Goal: Communication & Community: Answer question/provide support

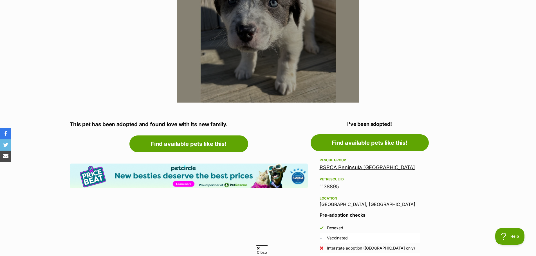
scroll to position [197, 0]
click at [329, 168] on link "RSPCA Peninsula [GEOGRAPHIC_DATA]" at bounding box center [367, 167] width 95 height 6
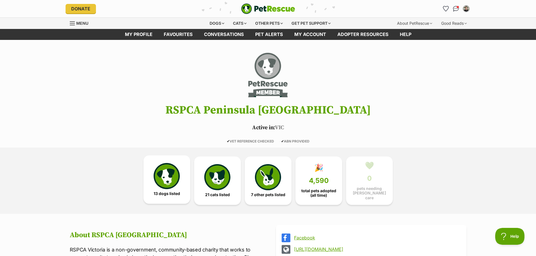
click at [172, 181] on img at bounding box center [167, 176] width 26 height 26
click at [458, 9] on img "Conversations" at bounding box center [456, 8] width 8 height 7
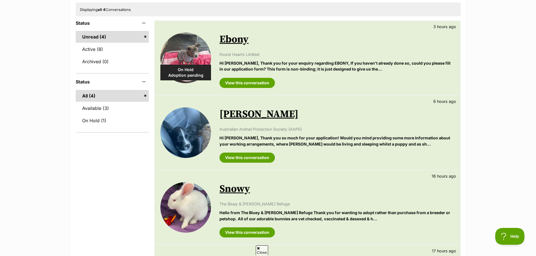
scroll to position [56, 0]
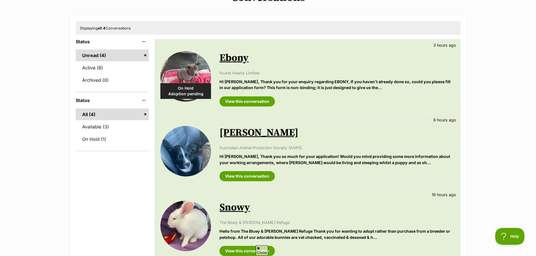
click at [265, 132] on link "Dee Reynolds" at bounding box center [259, 133] width 79 height 13
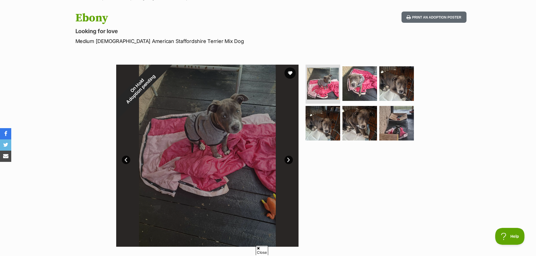
scroll to position [56, 0]
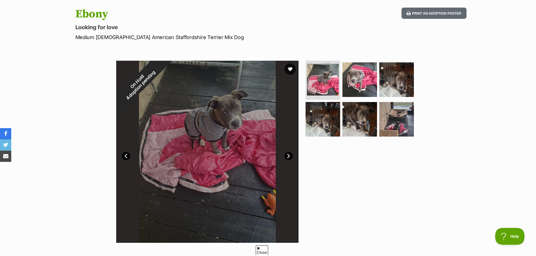
click at [294, 158] on div at bounding box center [207, 152] width 182 height 182
click at [290, 157] on link "Next" at bounding box center [289, 156] width 8 height 8
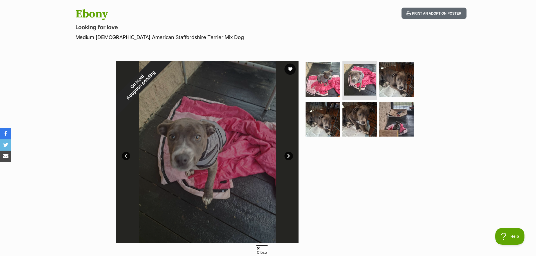
click at [290, 154] on link "Next" at bounding box center [289, 156] width 8 height 8
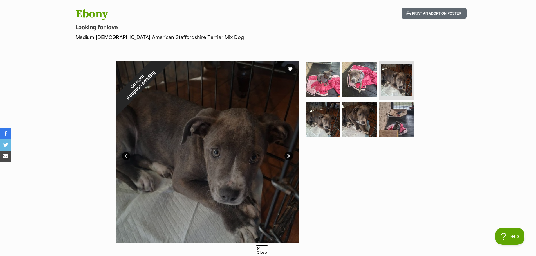
click at [290, 154] on link "Next" at bounding box center [289, 156] width 8 height 8
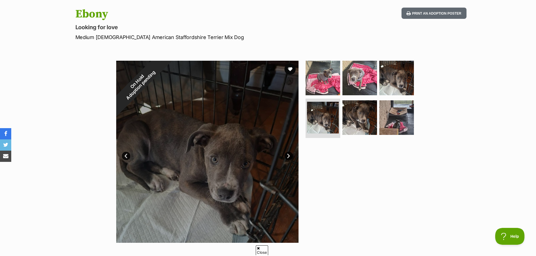
click at [290, 154] on link "Next" at bounding box center [289, 156] width 8 height 8
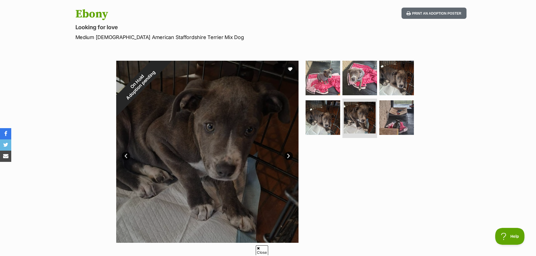
click at [290, 154] on link "Next" at bounding box center [289, 156] width 8 height 8
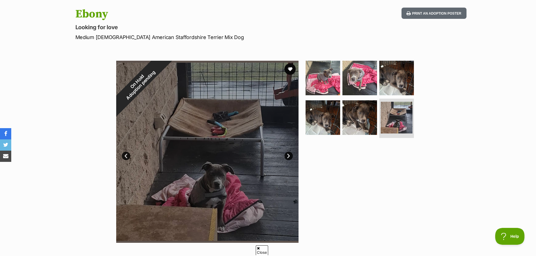
click at [290, 154] on link "Next" at bounding box center [289, 156] width 8 height 8
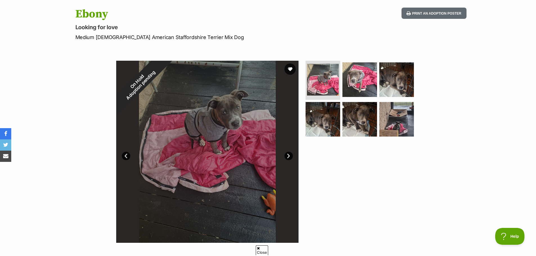
click at [289, 156] on link "Next" at bounding box center [289, 156] width 8 height 8
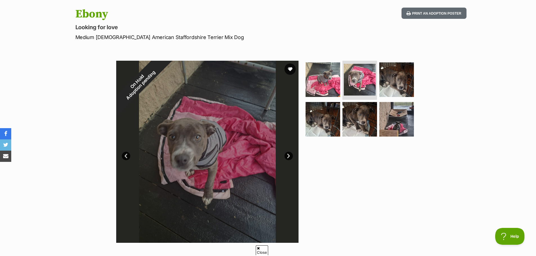
click at [289, 153] on link "Next" at bounding box center [289, 156] width 8 height 8
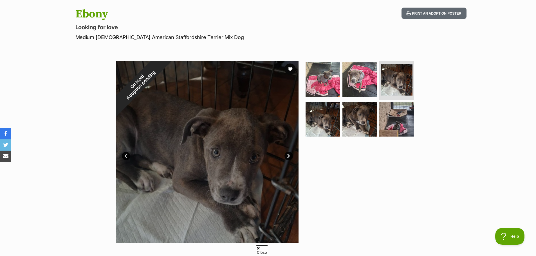
click at [289, 153] on link "Next" at bounding box center [289, 156] width 8 height 8
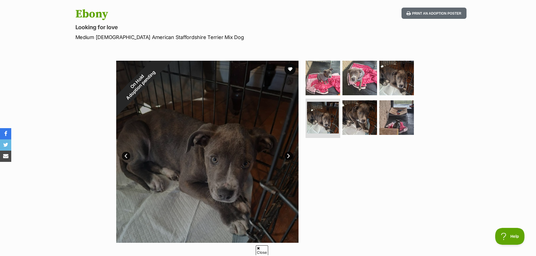
click at [289, 153] on link "Next" at bounding box center [289, 156] width 8 height 8
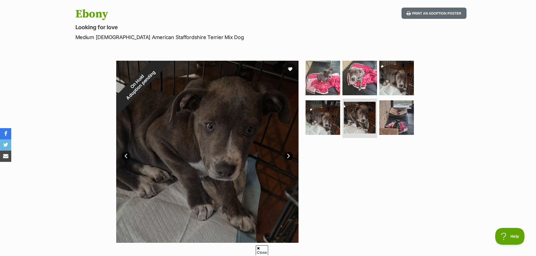
click at [289, 153] on link "Next" at bounding box center [289, 156] width 8 height 8
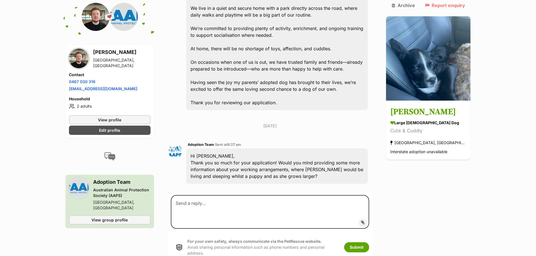
scroll to position [203, 0]
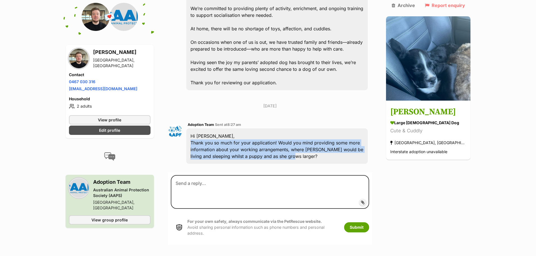
drag, startPoint x: 306, startPoint y: 142, endPoint x: 194, endPoint y: 129, distance: 113.1
click at [194, 129] on div "Hi Matthew, Thank you so much for your application! Would you mind providing so…" at bounding box center [277, 146] width 182 height 35
copy div "Thank you so much for your application! Would you mind providing some more info…"
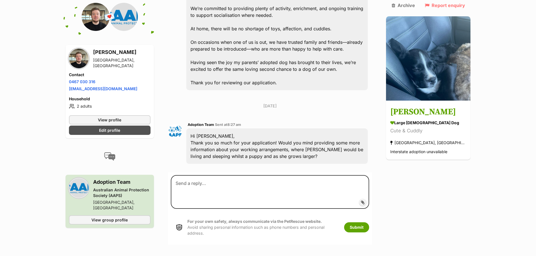
click at [479, 169] on main "Back to all conversations 💌 Conversation participant details Matthew Wagner Cro…" at bounding box center [268, 44] width 536 height 401
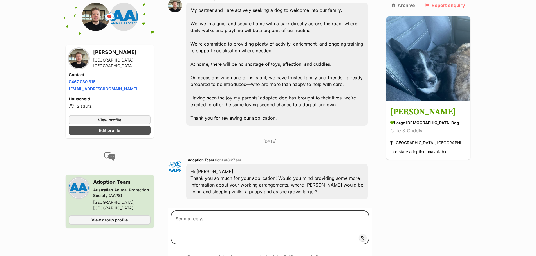
scroll to position [175, 0]
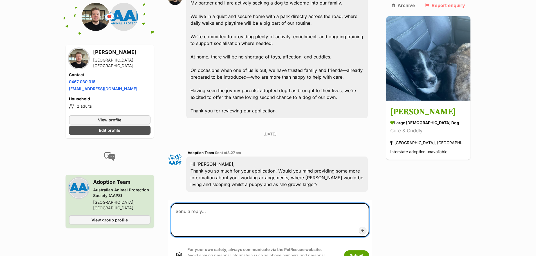
click at [238, 207] on textarea at bounding box center [270, 221] width 199 height 34
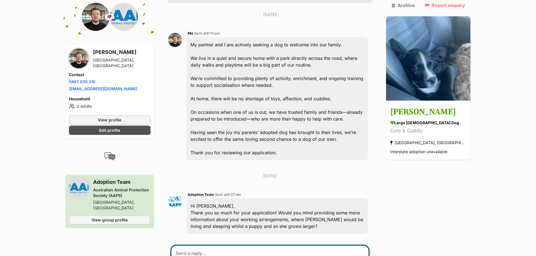
scroll to position [147, 0]
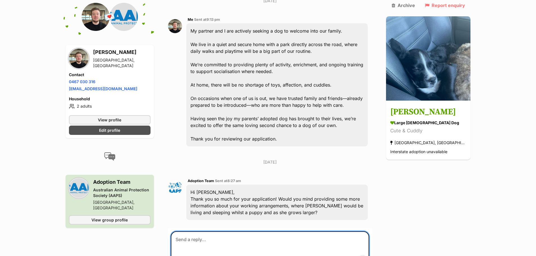
click at [197, 232] on textarea at bounding box center [270, 249] width 199 height 34
paste textarea "Thank you for your message and for considering our application. I’d be happy to…"
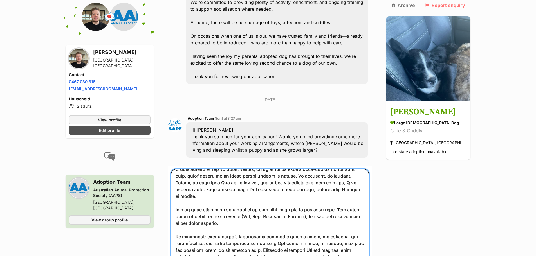
scroll to position [0, 0]
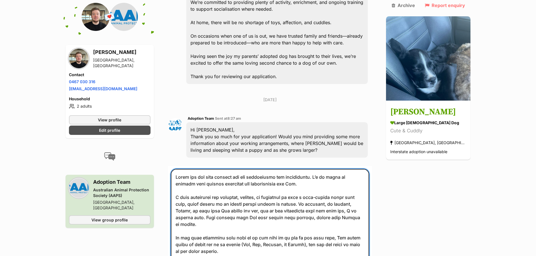
drag, startPoint x: 183, startPoint y: 196, endPoint x: 180, endPoint y: 196, distance: 3.7
click at [180, 196] on textarea at bounding box center [270, 220] width 199 height 102
click at [355, 196] on textarea at bounding box center [270, 220] width 199 height 102
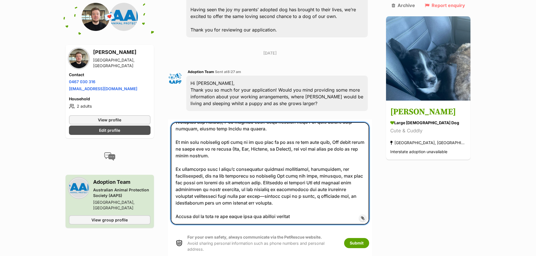
scroll to position [266, 0]
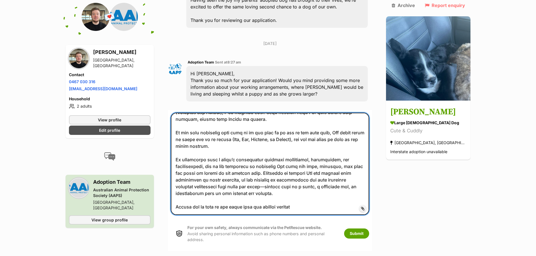
click at [224, 130] on textarea at bounding box center [270, 164] width 199 height 102
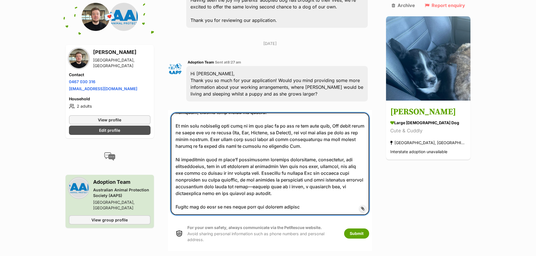
scroll to position [294, 0]
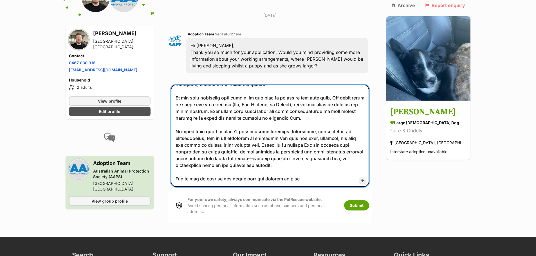
click at [208, 150] on textarea at bounding box center [270, 136] width 199 height 102
click at [261, 151] on textarea at bounding box center [270, 136] width 199 height 102
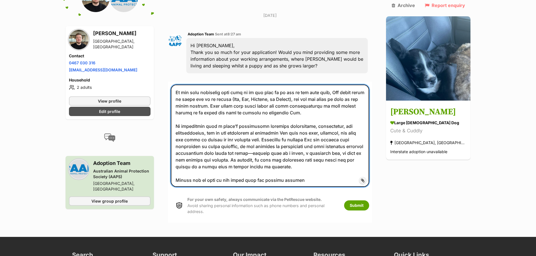
scroll to position [62, 0]
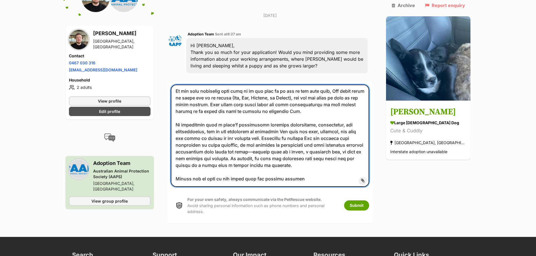
click at [302, 164] on textarea at bounding box center [270, 136] width 199 height 102
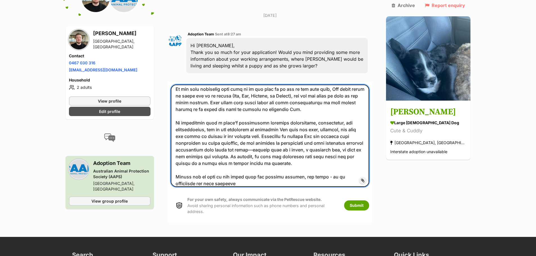
click at [185, 169] on textarea at bounding box center [270, 136] width 199 height 102
click at [218, 167] on textarea at bounding box center [270, 136] width 199 height 102
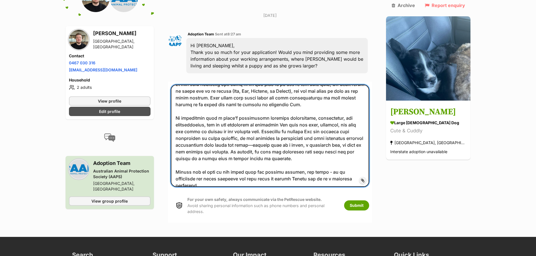
drag, startPoint x: 349, startPoint y: 168, endPoint x: 330, endPoint y: 169, distance: 19.4
click at [330, 169] on textarea at bounding box center [270, 136] width 199 height 102
click at [363, 167] on textarea at bounding box center [270, 136] width 199 height 102
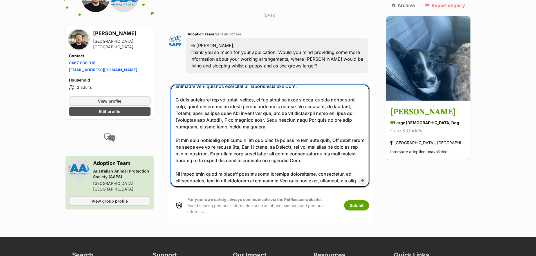
scroll to position [13, 0]
type textarea "Thank you for your message and for considering our application. I’d be happy to…"
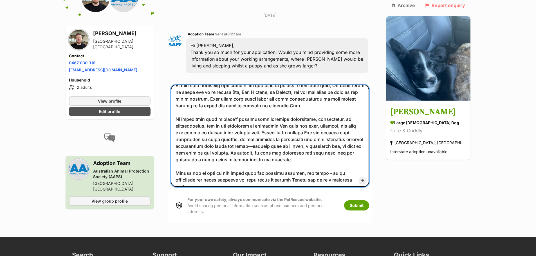
scroll to position [69, 0]
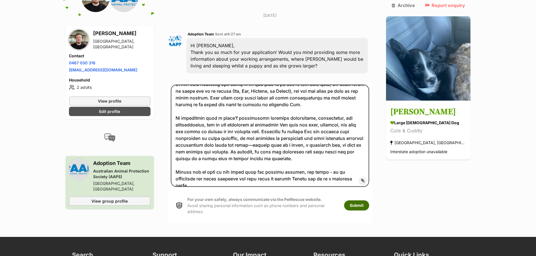
click at [365, 201] on button "Submit" at bounding box center [356, 206] width 25 height 10
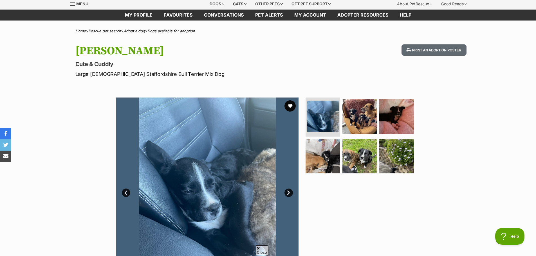
scroll to position [28, 0]
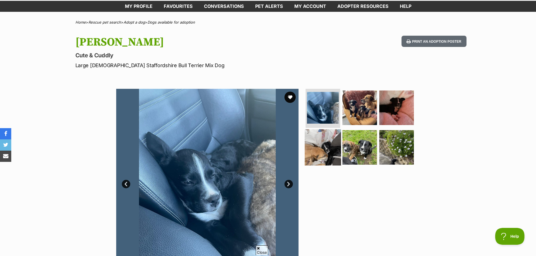
click at [322, 133] on img at bounding box center [323, 147] width 36 height 36
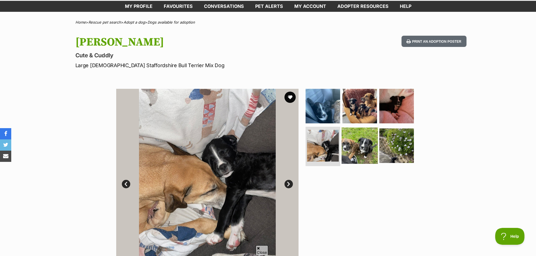
click at [355, 136] on img at bounding box center [360, 146] width 36 height 36
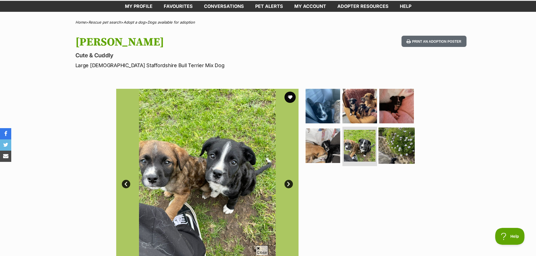
click at [393, 140] on img at bounding box center [397, 146] width 36 height 36
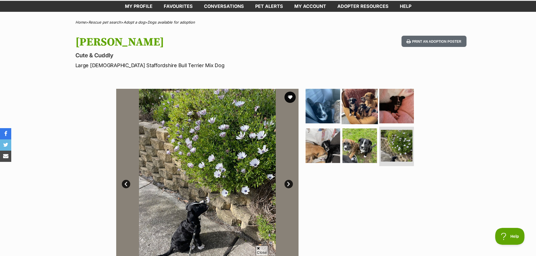
click at [368, 112] on img at bounding box center [360, 106] width 36 height 36
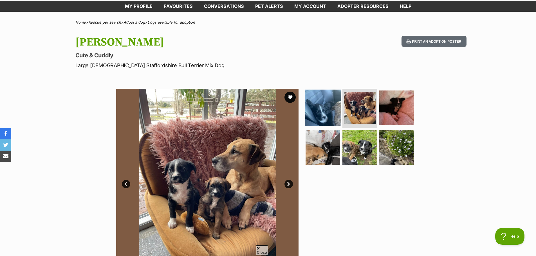
click at [318, 109] on img at bounding box center [323, 108] width 36 height 36
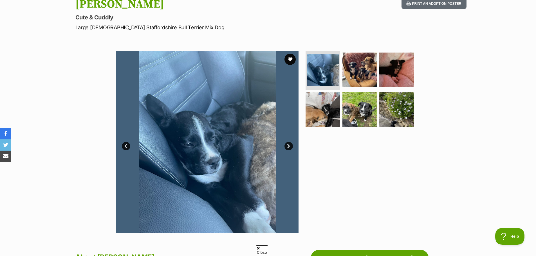
scroll to position [56, 0]
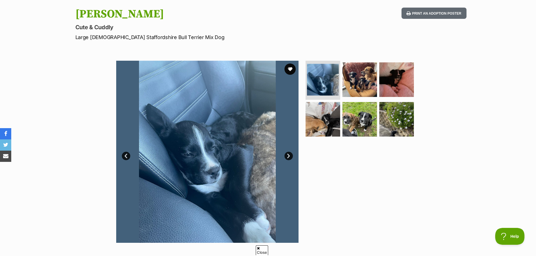
click at [292, 155] on link "Next" at bounding box center [289, 156] width 8 height 8
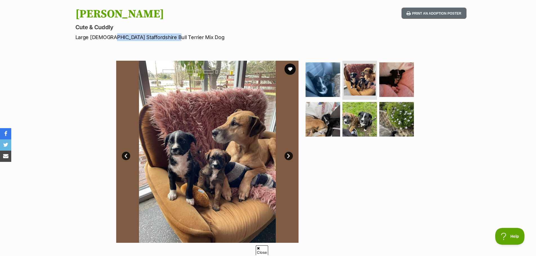
drag, startPoint x: 109, startPoint y: 37, endPoint x: 165, endPoint y: 34, distance: 56.4
click at [165, 34] on p "Large Female Staffordshire Bull Terrier Mix Dog" at bounding box center [194, 37] width 238 height 8
copy p "Staffordshire Bull Terrier"
click at [202, 39] on p "Large Female Staffordshire Bull Terrier Mix Dog" at bounding box center [194, 37] width 238 height 8
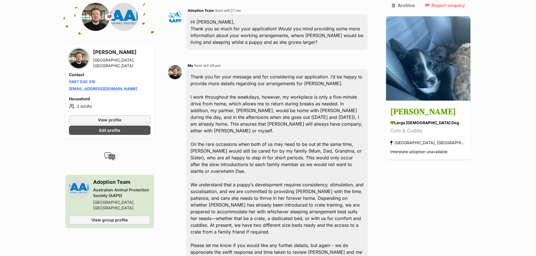
scroll to position [326, 0]
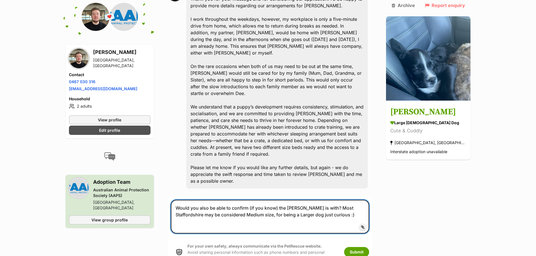
scroll to position [410, 0]
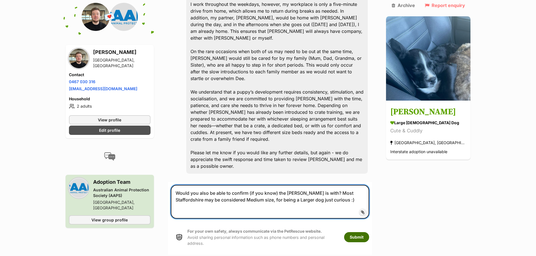
type textarea "Would you also be able to confirm (if you know) the [PERSON_NAME] is with? Most…"
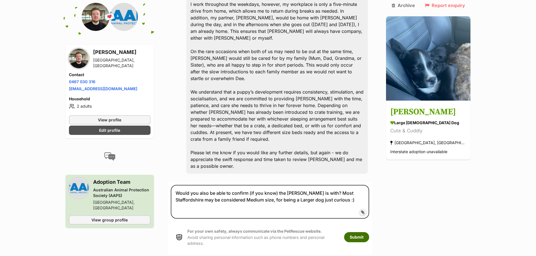
click at [365, 233] on button "Submit" at bounding box center [356, 238] width 25 height 10
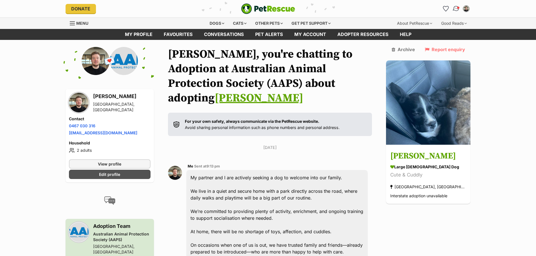
click at [454, 5] on img "Conversations" at bounding box center [456, 8] width 8 height 7
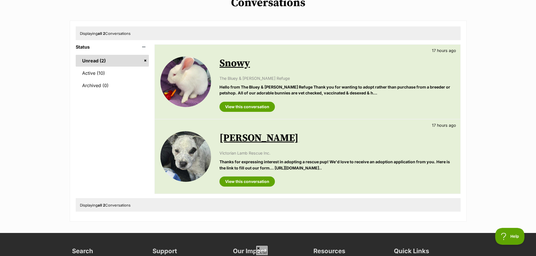
scroll to position [56, 0]
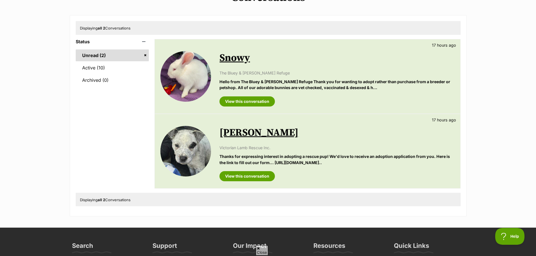
click at [101, 202] on strong "all 2" at bounding box center [102, 200] width 8 height 5
click at [99, 66] on link "Active (10)" at bounding box center [112, 68] width 73 height 12
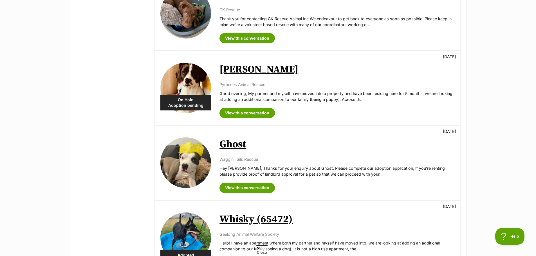
scroll to position [591, 0]
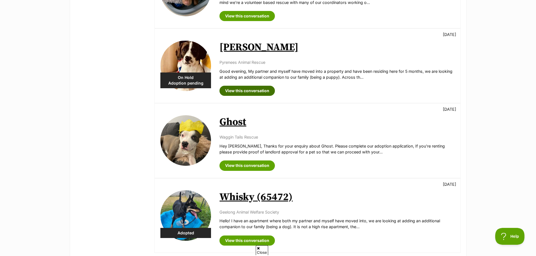
click at [225, 90] on link "View this conversation" at bounding box center [247, 91] width 55 height 10
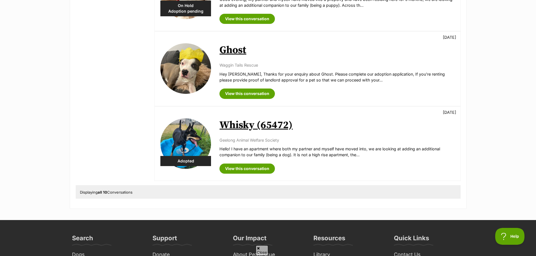
scroll to position [704, 0]
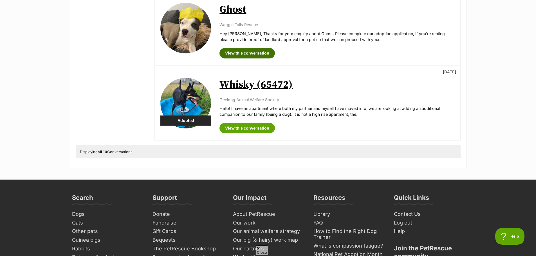
click at [240, 51] on link "View this conversation" at bounding box center [247, 53] width 55 height 10
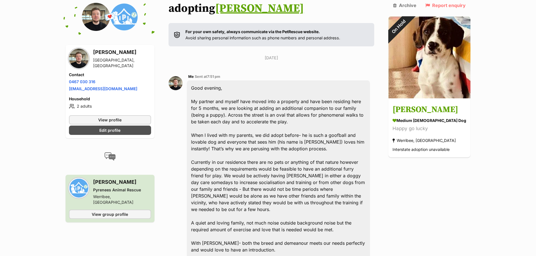
scroll to position [80, 0]
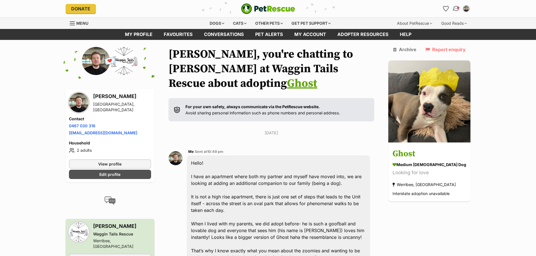
click at [454, 8] on img "Conversations" at bounding box center [456, 8] width 8 height 7
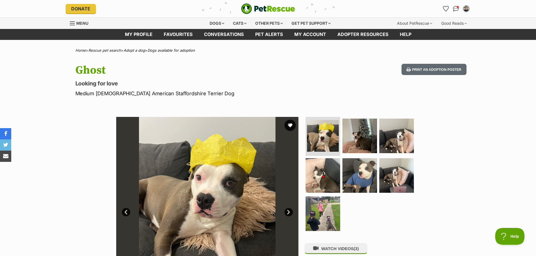
scroll to position [56, 0]
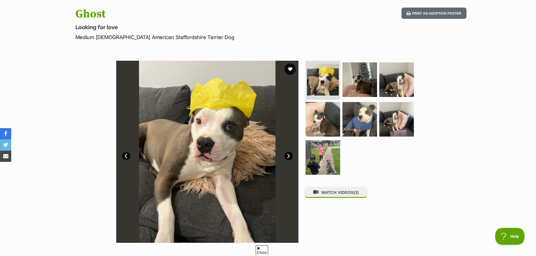
click at [291, 157] on link "Next" at bounding box center [289, 156] width 8 height 8
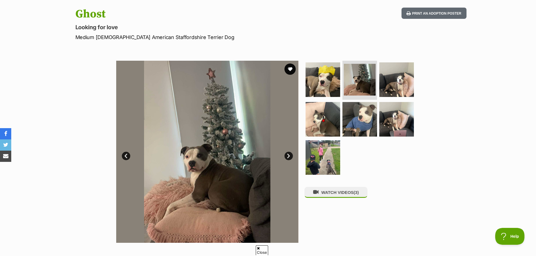
click at [291, 151] on img at bounding box center [207, 152] width 182 height 182
click at [290, 156] on link "Next" at bounding box center [289, 156] width 8 height 8
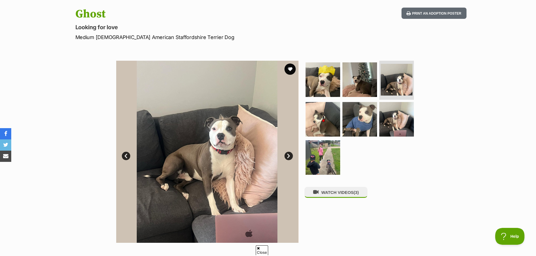
click at [290, 156] on link "Next" at bounding box center [289, 156] width 8 height 8
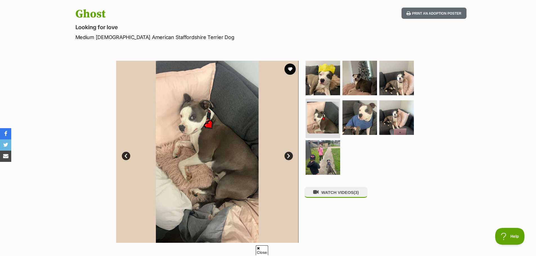
click at [290, 156] on link "Next" at bounding box center [289, 156] width 8 height 8
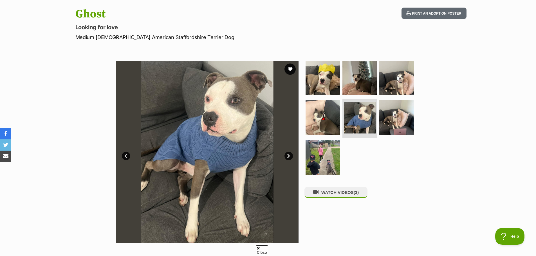
click at [290, 156] on link "Next" at bounding box center [289, 156] width 8 height 8
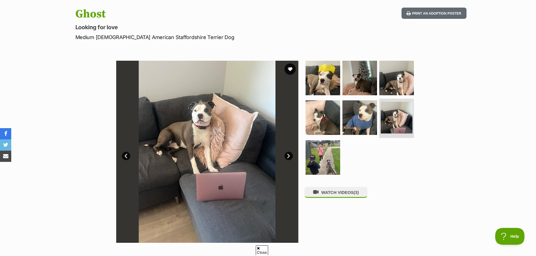
click at [290, 156] on link "Next" at bounding box center [289, 156] width 8 height 8
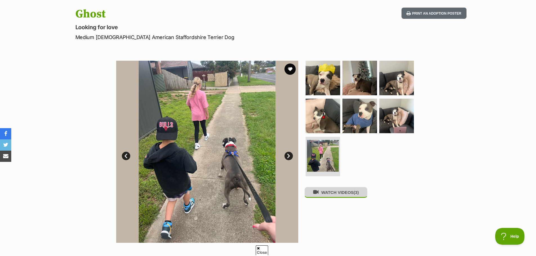
click at [338, 192] on button "WATCH VIDEOS (3)" at bounding box center [336, 192] width 63 height 11
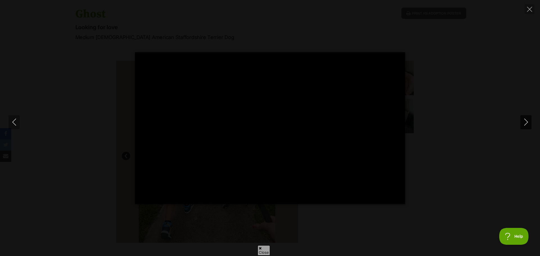
click at [525, 122] on icon "Next" at bounding box center [526, 122] width 7 height 7
type input "96.39"
click at [525, 122] on icon "Next" at bounding box center [526, 122] width 7 height 7
type input "24"
click at [534, 11] on button "Close" at bounding box center [530, 9] width 10 height 10
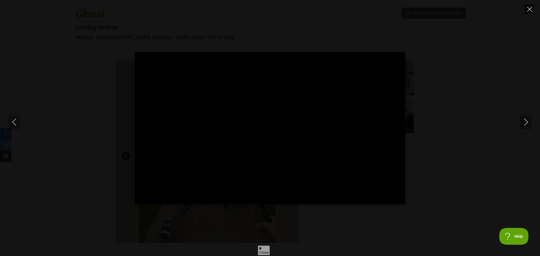
type input "64.93"
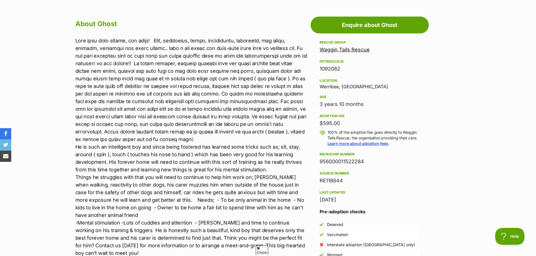
scroll to position [310, 0]
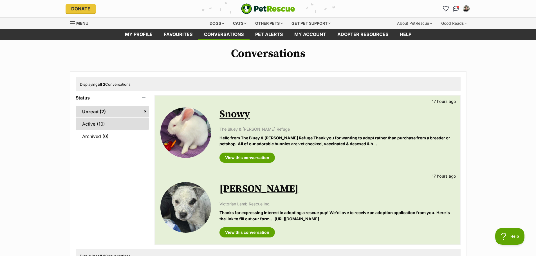
click at [103, 121] on link "Active (10)" at bounding box center [112, 124] width 73 height 12
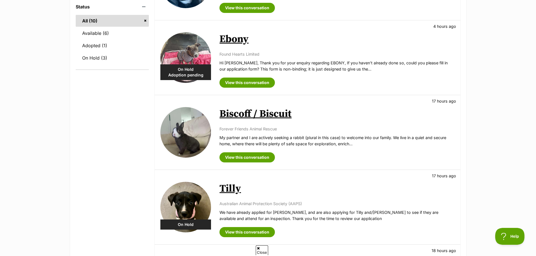
scroll to position [141, 0]
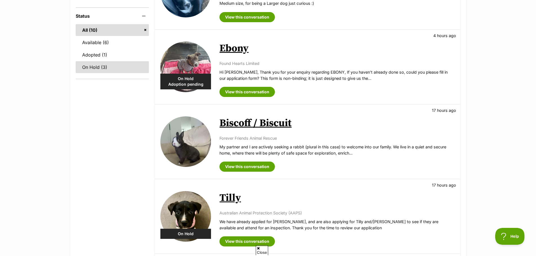
click at [129, 63] on link "On Hold (3)" at bounding box center [112, 67] width 73 height 12
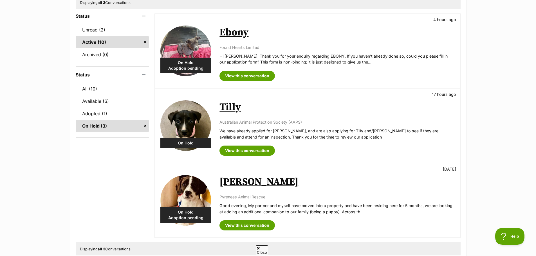
scroll to position [84, 0]
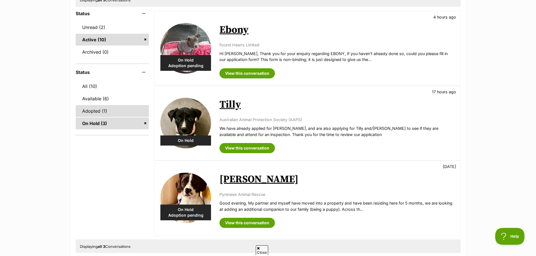
click at [86, 113] on link "Adopted (1)" at bounding box center [112, 111] width 73 height 12
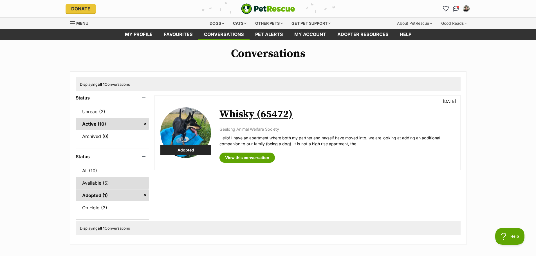
click at [102, 186] on link "Available (6)" at bounding box center [112, 183] width 73 height 12
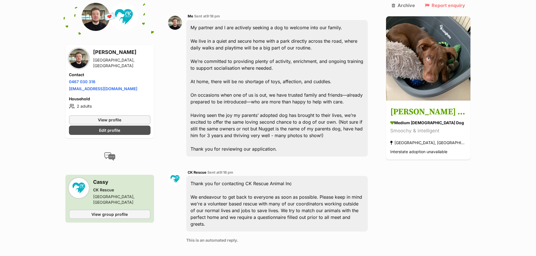
scroll to position [86, 0]
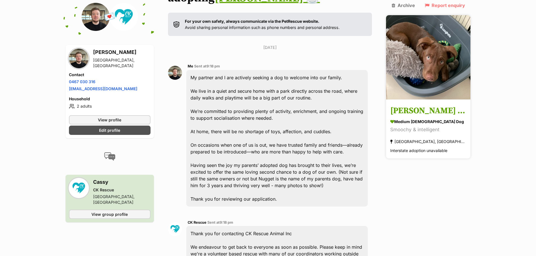
click at [432, 105] on h3 "[PERSON_NAME] ☕️" at bounding box center [428, 111] width 76 height 13
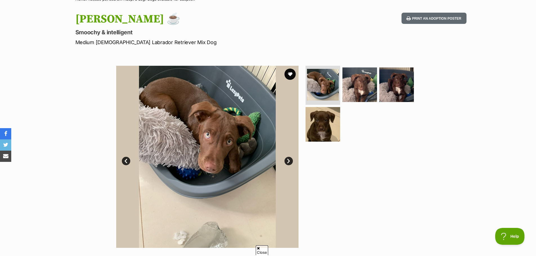
scroll to position [56, 0]
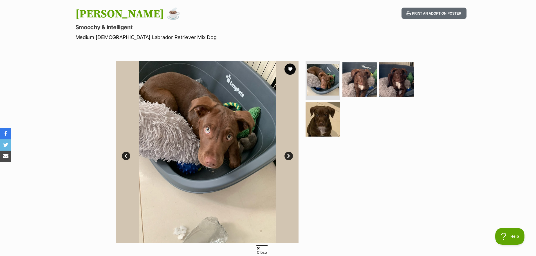
click at [291, 155] on link "Next" at bounding box center [289, 156] width 8 height 8
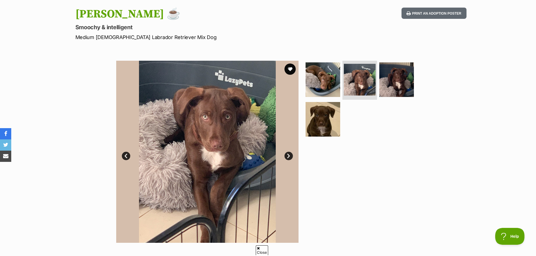
click at [290, 154] on link "Next" at bounding box center [289, 156] width 8 height 8
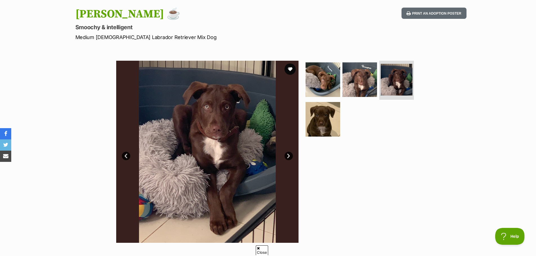
click at [290, 154] on link "Next" at bounding box center [289, 156] width 8 height 8
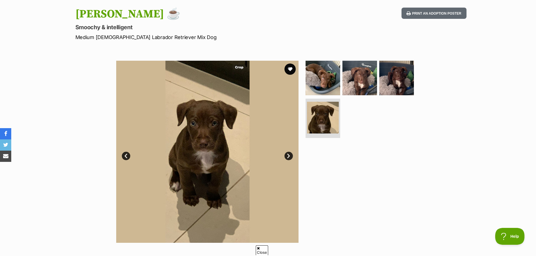
click at [290, 154] on link "Next" at bounding box center [289, 156] width 8 height 8
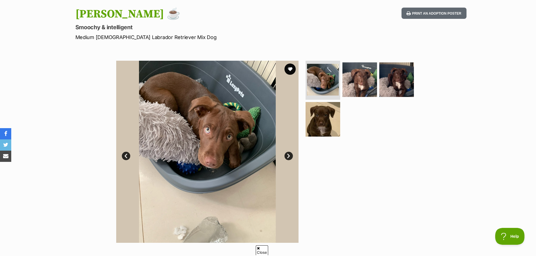
click at [290, 154] on link "Next" at bounding box center [289, 156] width 8 height 8
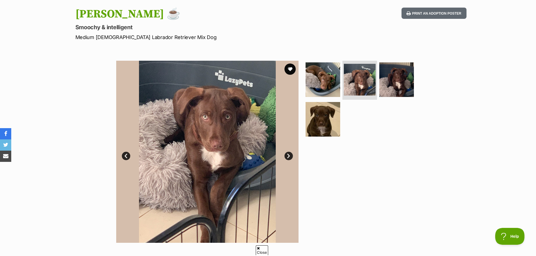
click at [290, 154] on link "Next" at bounding box center [289, 156] width 8 height 8
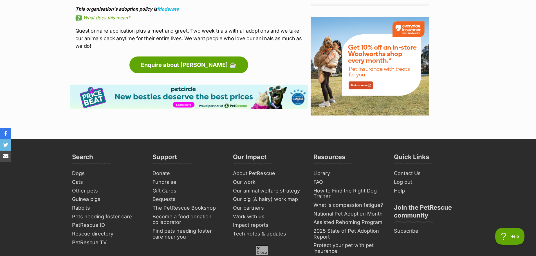
scroll to position [676, 0]
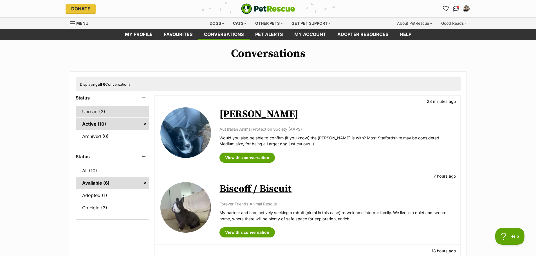
click at [97, 111] on link "Unread (2)" at bounding box center [112, 112] width 73 height 12
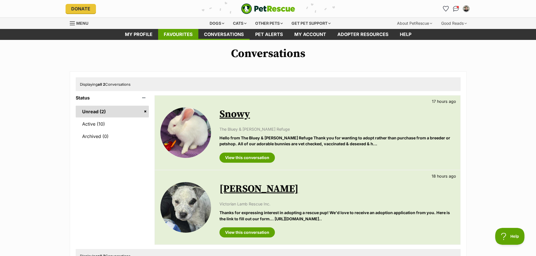
click at [183, 33] on link "Favourites" at bounding box center [178, 34] width 40 height 11
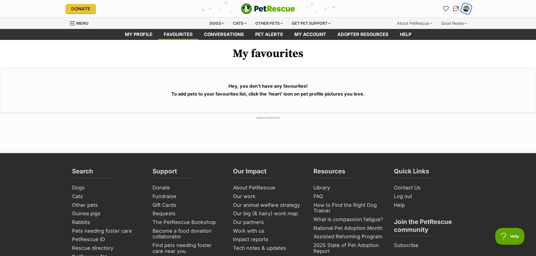
click at [464, 8] on img "My account" at bounding box center [466, 8] width 7 height 7
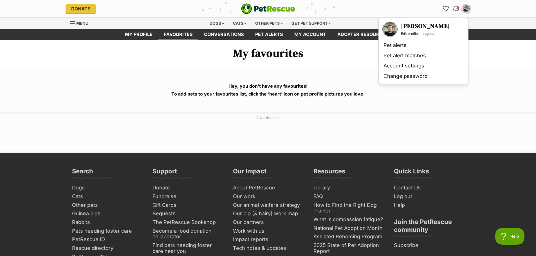
click at [459, 8] on span "Conversations" at bounding box center [458, 7] width 3 height 3
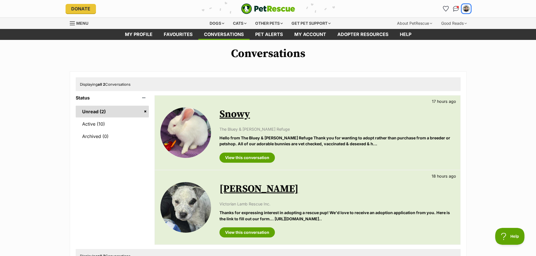
click at [465, 7] on img "My account" at bounding box center [467, 9] width 6 height 6
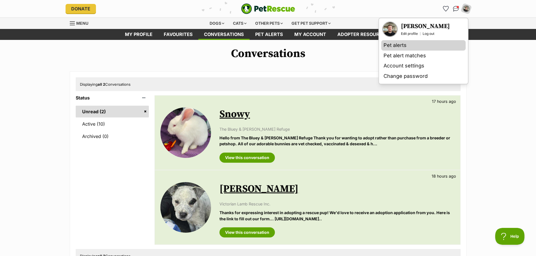
click at [391, 44] on link "Pet alerts" at bounding box center [423, 45] width 84 height 10
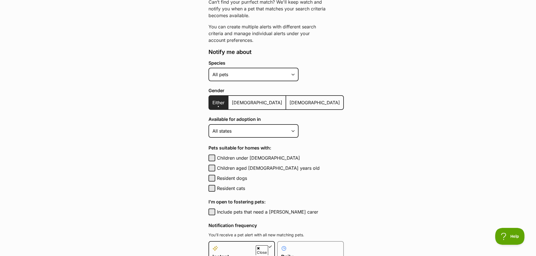
scroll to position [84, 0]
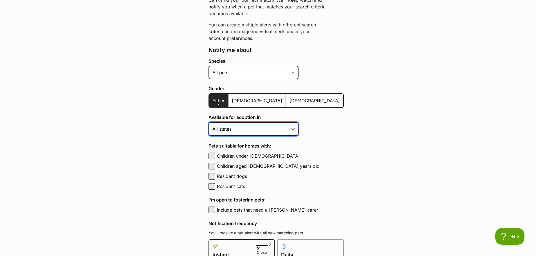
click at [238, 130] on select "[GEOGRAPHIC_DATA] [GEOGRAPHIC_DATA] [GEOGRAPHIC_DATA] [GEOGRAPHIC_DATA] [GEOGRA…" at bounding box center [254, 129] width 90 height 14
select select "2"
click at [209, 122] on select "[GEOGRAPHIC_DATA] [GEOGRAPHIC_DATA] [GEOGRAPHIC_DATA] [GEOGRAPHIC_DATA] [GEOGRA…" at bounding box center [254, 129] width 90 height 14
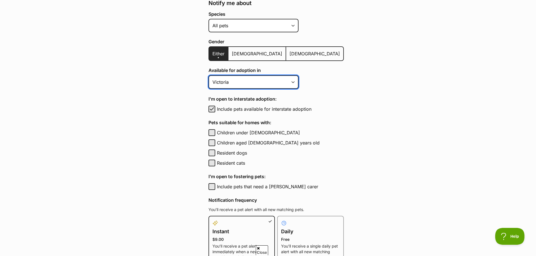
scroll to position [141, 0]
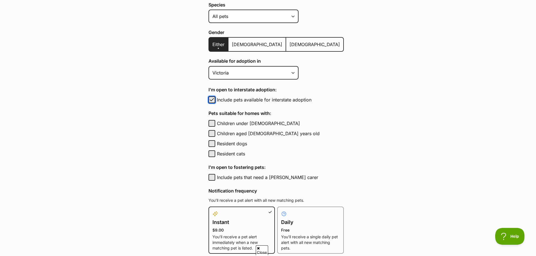
click at [212, 99] on span "button" at bounding box center [212, 100] width 6 height 7
checkbox input "false"
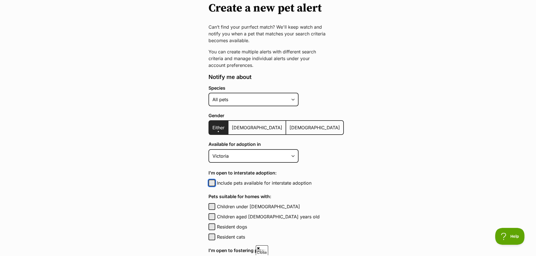
scroll to position [56, 0]
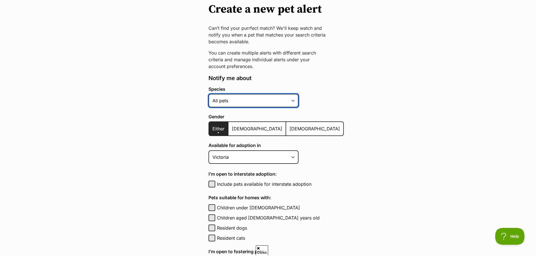
click at [274, 103] on select "Alpaca Bird Cat Chicken Cow Dog Donkey Duck Ferret Fish Goat Goose Guinea Fowl …" at bounding box center [254, 101] width 90 height 14
select select "1"
click at [209, 94] on select "Alpaca Bird Cat Chicken Cow Dog Donkey Duck Ferret Fish Goat Goose Guinea Fowl …" at bounding box center [254, 101] width 90 height 14
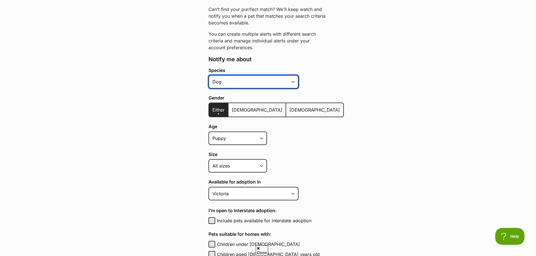
scroll to position [84, 0]
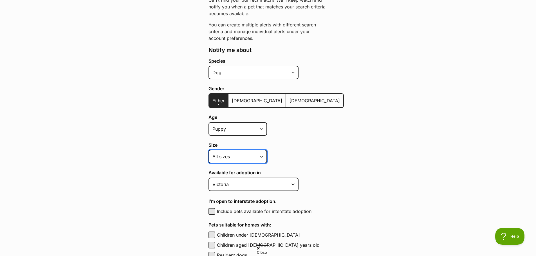
click at [236, 153] on select "Small Medium Large All sizes" at bounding box center [238, 157] width 59 height 14
click at [271, 145] on label "Size" at bounding box center [276, 145] width 135 height 5
click at [267, 150] on select "Small Medium Large All sizes" at bounding box center [238, 157] width 59 height 14
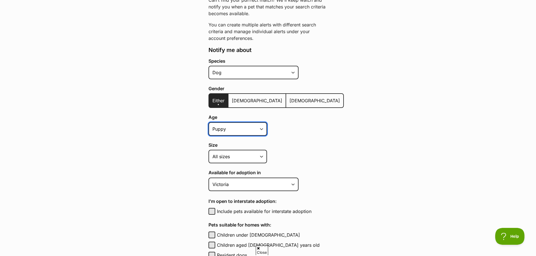
click at [251, 132] on select "Puppy Adult Senior All ages" at bounding box center [238, 129] width 59 height 14
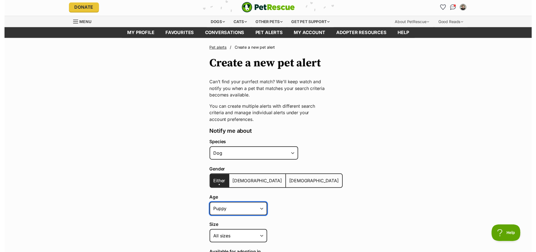
scroll to position [0, 0]
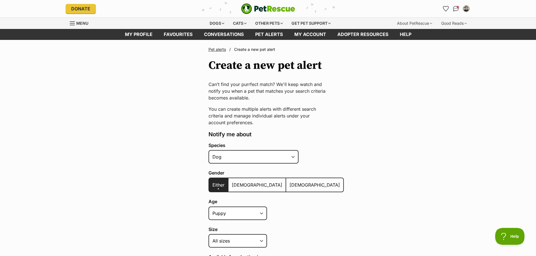
click at [85, 24] on span "Menu" at bounding box center [82, 23] width 12 height 5
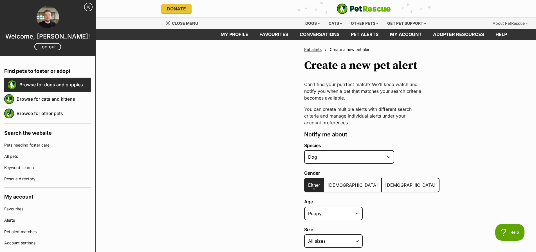
click at [49, 88] on link "Browse for dogs and puppies" at bounding box center [55, 85] width 72 height 12
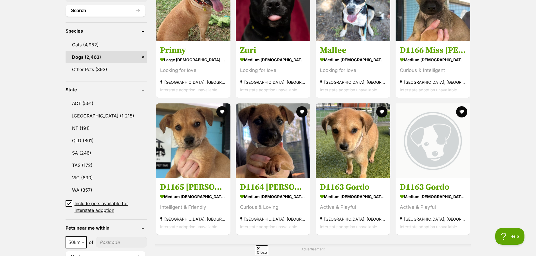
scroll to position [225, 0]
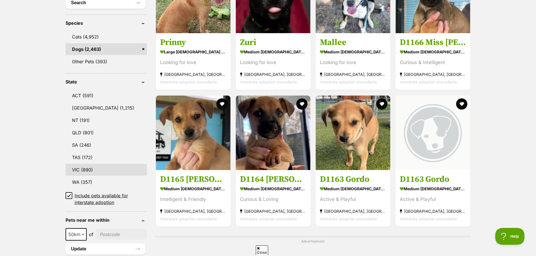
click at [95, 170] on link "VIC (890)" at bounding box center [106, 170] width 81 height 12
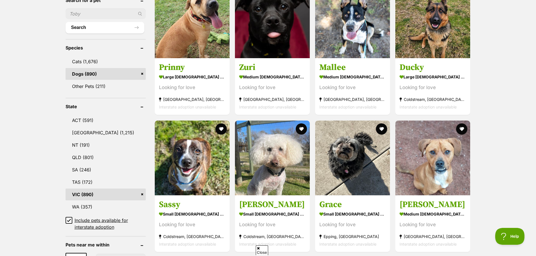
scroll to position [253, 0]
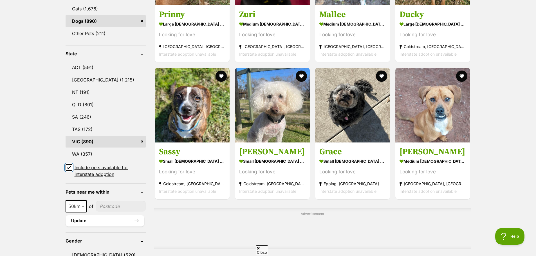
click at [70, 168] on input "Include pets available for interstate adoption" at bounding box center [69, 167] width 7 height 7
checkbox input "false"
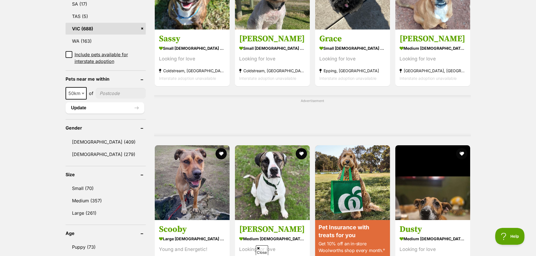
scroll to position [394, 0]
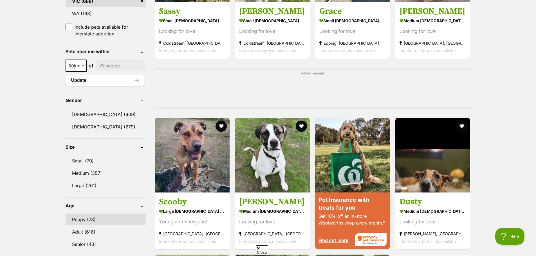
click at [71, 214] on link "Puppy (73)" at bounding box center [106, 220] width 80 height 12
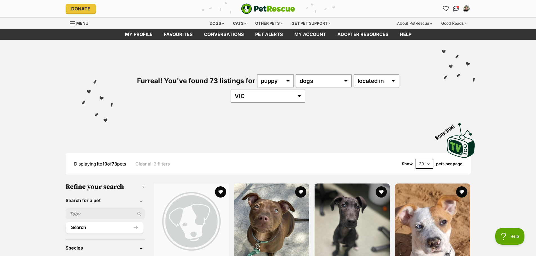
click at [427, 167] on select "20 40 60" at bounding box center [425, 164] width 18 height 10
select select "60"
click at [416, 159] on select "20 40 60" at bounding box center [425, 164] width 18 height 10
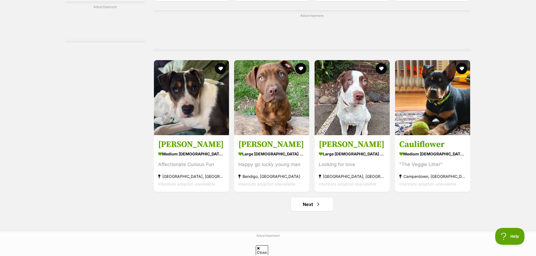
scroll to position [2562, 0]
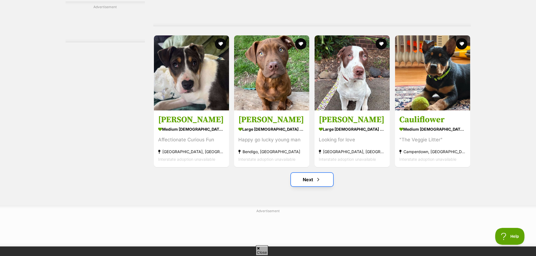
click at [314, 182] on link "Next" at bounding box center [312, 180] width 42 height 14
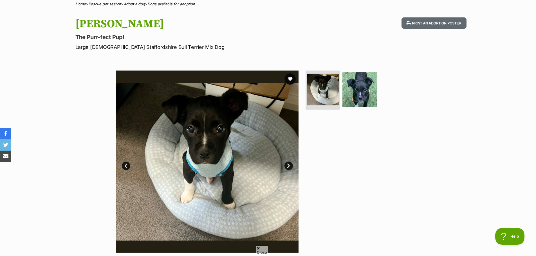
scroll to position [56, 0]
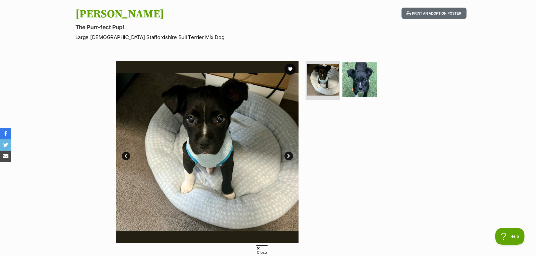
click at [289, 156] on link "Next" at bounding box center [289, 156] width 8 height 8
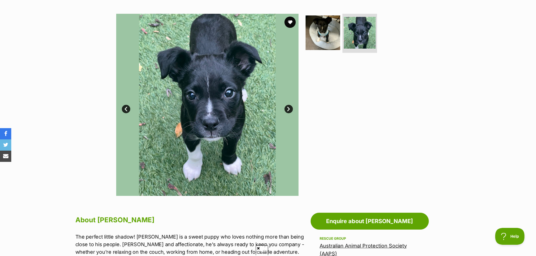
scroll to position [0, 0]
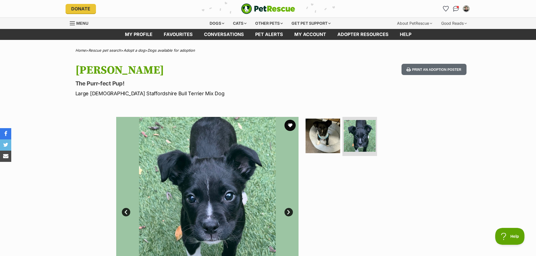
click at [124, 213] on link "Prev" at bounding box center [126, 212] width 8 height 8
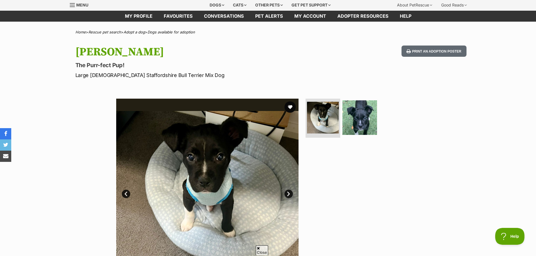
scroll to position [28, 0]
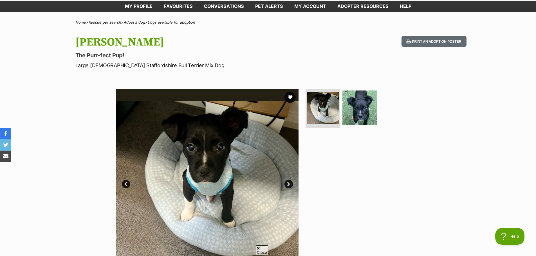
click at [290, 183] on link "Next" at bounding box center [289, 184] width 8 height 8
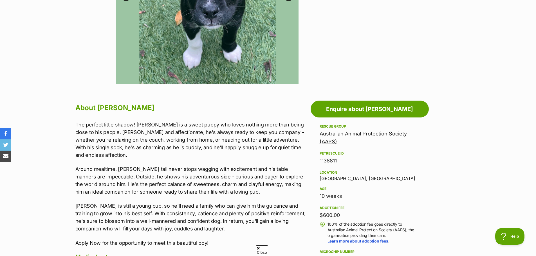
scroll to position [225, 0]
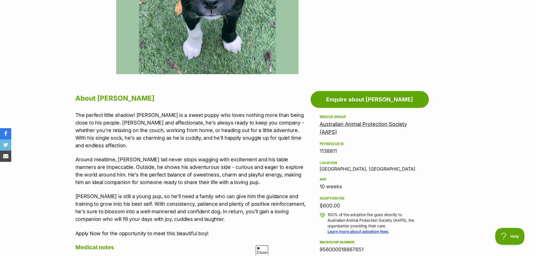
click at [358, 121] on link "Australian Animal Protection Society (AAPS)" at bounding box center [363, 128] width 87 height 14
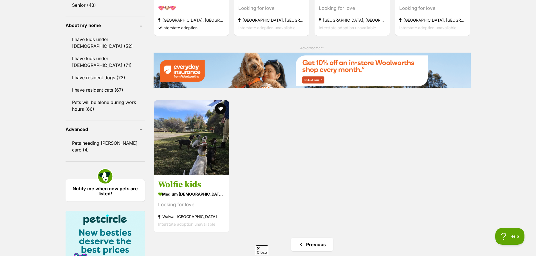
scroll to position [619, 0]
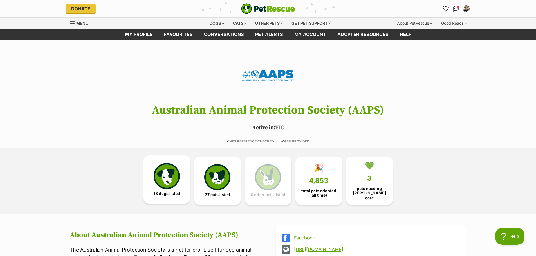
click at [177, 181] on img at bounding box center [167, 176] width 26 height 26
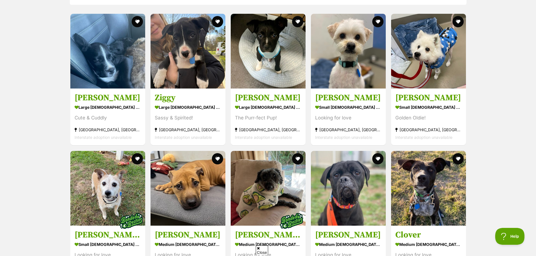
scroll to position [517, 0]
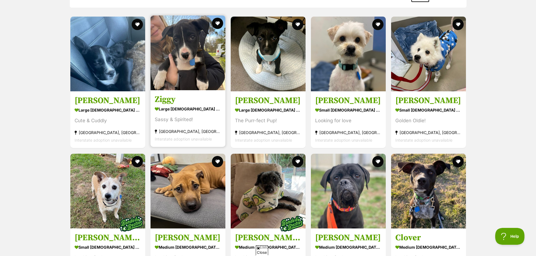
click at [210, 93] on link "Ziggy large female Dog Sassy & Spirited! Keysborough, VIC Interstate adoption u…" at bounding box center [188, 118] width 75 height 57
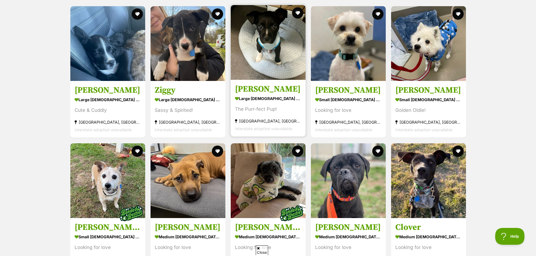
scroll to position [460, 0]
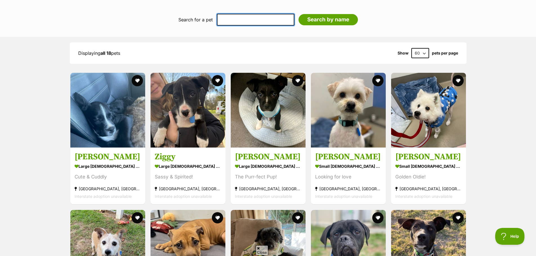
click at [246, 15] on input "text" at bounding box center [255, 20] width 77 height 12
type input "dennis"
click at [299, 14] on input "Search by name" at bounding box center [328, 19] width 59 height 11
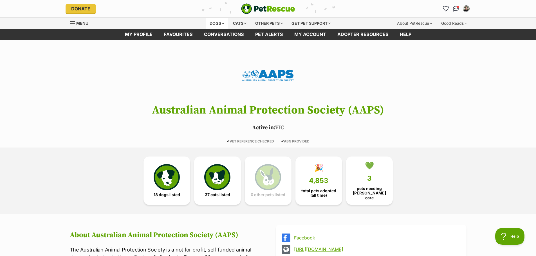
click at [209, 23] on div "Dogs" at bounding box center [217, 23] width 23 height 11
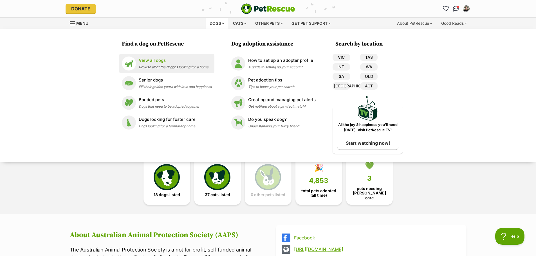
click at [163, 63] on p "View all dogs" at bounding box center [174, 60] width 70 height 6
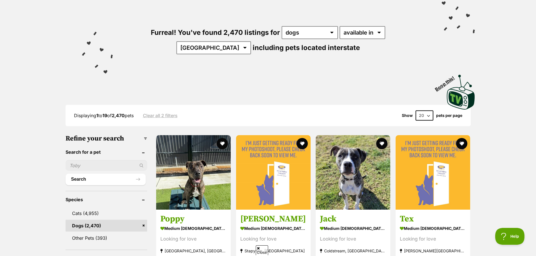
scroll to position [56, 0]
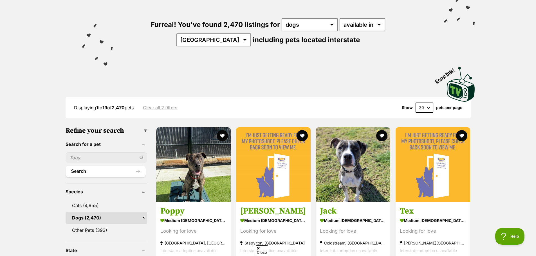
click at [101, 155] on input "text" at bounding box center [107, 158] width 82 height 11
type input "dennis"
click at [66, 166] on button "Search" at bounding box center [106, 171] width 80 height 11
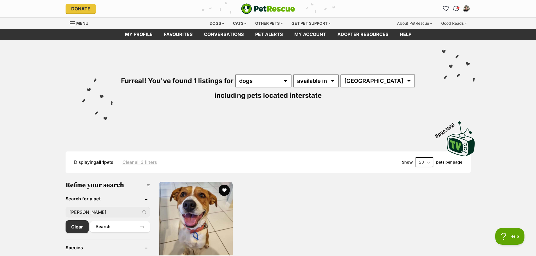
click at [457, 10] on img "Conversations" at bounding box center [456, 8] width 8 height 7
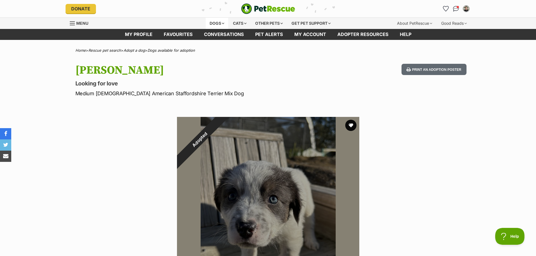
click at [219, 25] on div "Dogs" at bounding box center [217, 23] width 23 height 11
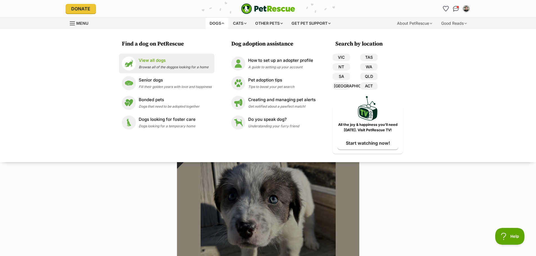
click at [165, 60] on p "View all dogs" at bounding box center [174, 60] width 70 height 6
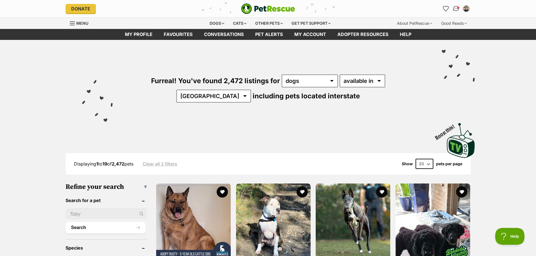
click at [455, 7] on img "Conversations" at bounding box center [456, 8] width 8 height 7
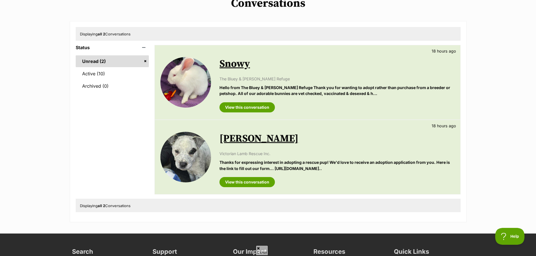
scroll to position [56, 0]
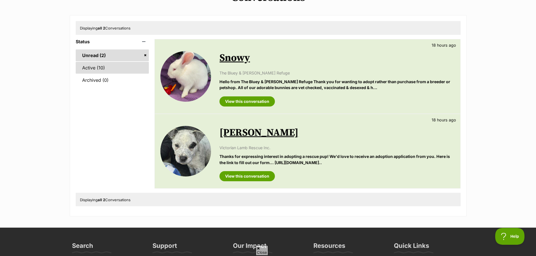
click at [103, 69] on link "Active (10)" at bounding box center [112, 68] width 73 height 12
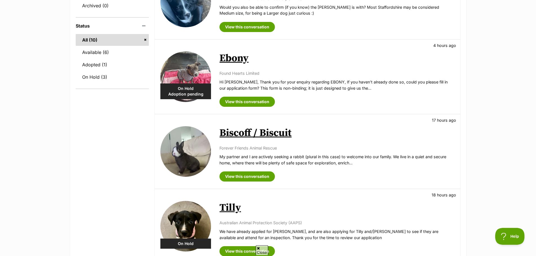
scroll to position [141, 0]
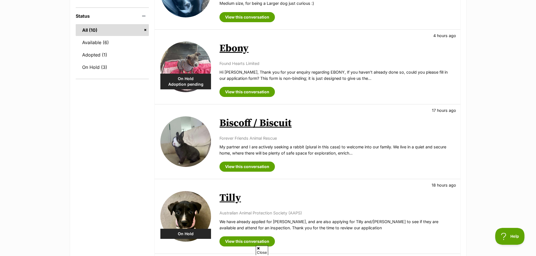
click at [283, 123] on link "Biscoff / Biscuit" at bounding box center [256, 123] width 72 height 13
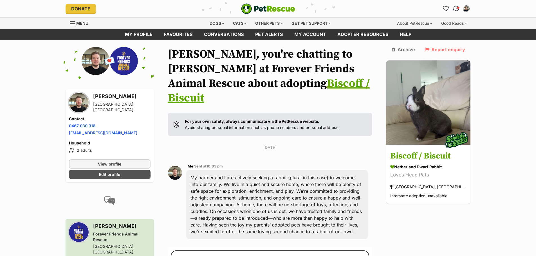
click at [453, 11] on img "Conversations" at bounding box center [456, 8] width 8 height 7
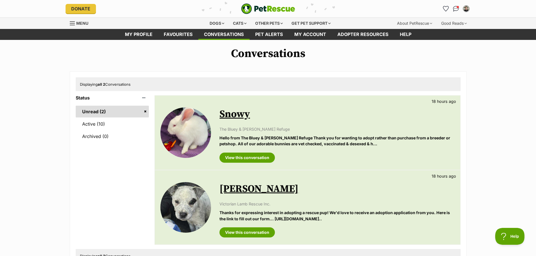
click at [244, 115] on link "Snowy" at bounding box center [235, 114] width 30 height 13
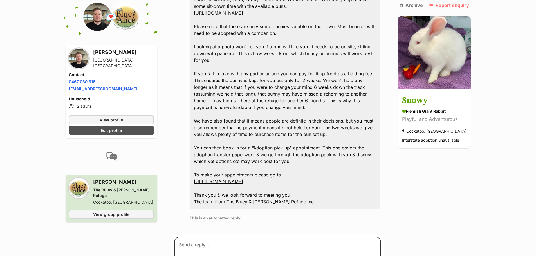
scroll to position [351, 0]
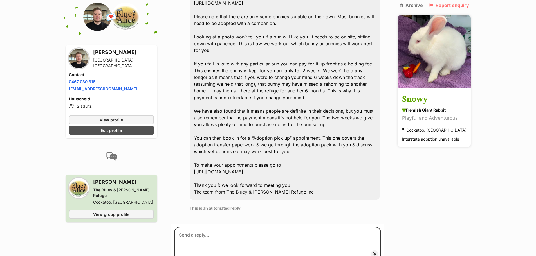
click at [429, 99] on h3 "Snowy" at bounding box center [434, 99] width 64 height 13
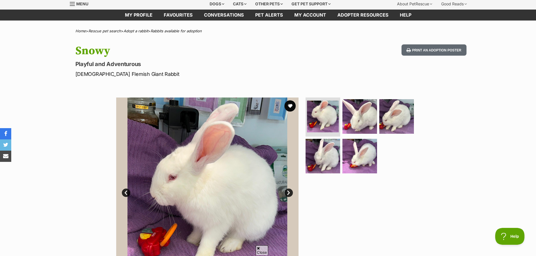
scroll to position [28, 0]
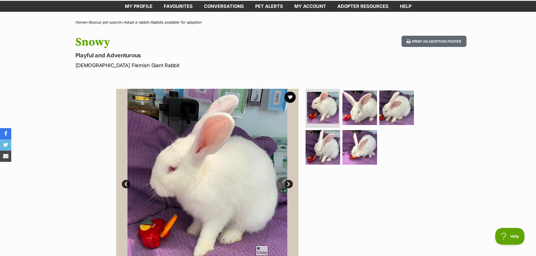
click at [291, 184] on link "Next" at bounding box center [289, 184] width 8 height 8
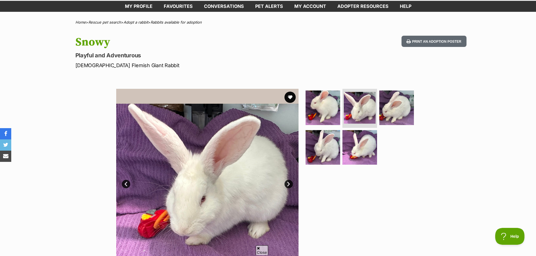
click at [291, 183] on link "Next" at bounding box center [289, 184] width 8 height 8
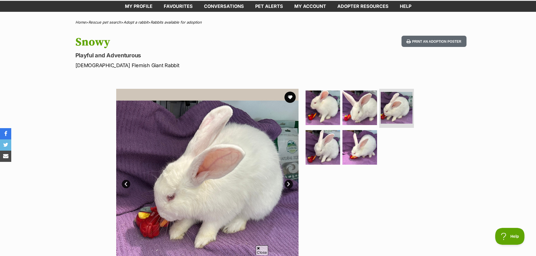
click at [291, 183] on link "Next" at bounding box center [289, 184] width 8 height 8
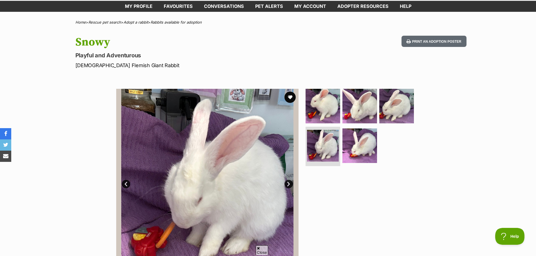
click at [291, 183] on link "Next" at bounding box center [289, 184] width 8 height 8
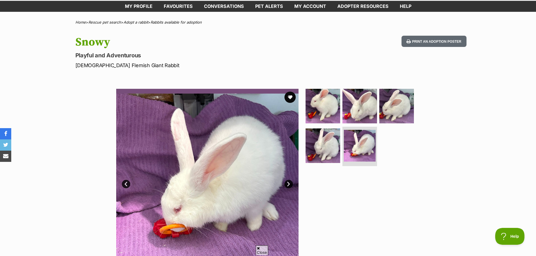
click at [291, 183] on link "Next" at bounding box center [289, 184] width 8 height 8
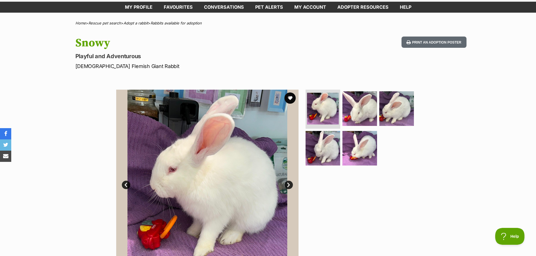
scroll to position [0, 0]
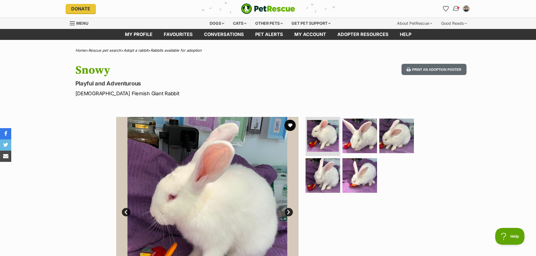
click at [455, 5] on link "Conversations" at bounding box center [456, 9] width 12 height 12
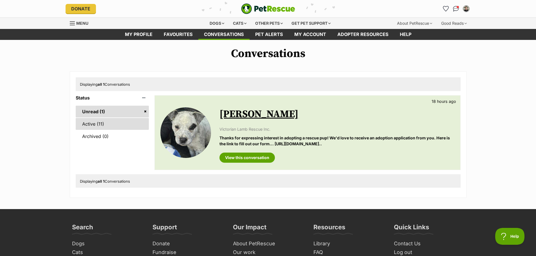
click at [101, 120] on link "Active (11)" at bounding box center [112, 124] width 73 height 12
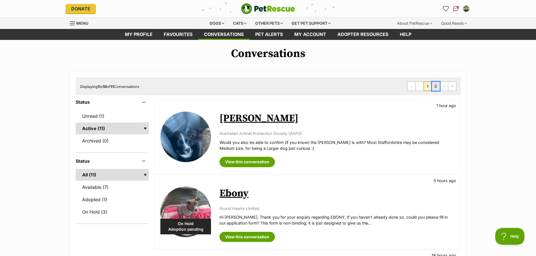
click at [434, 88] on link "2" at bounding box center [436, 86] width 8 height 9
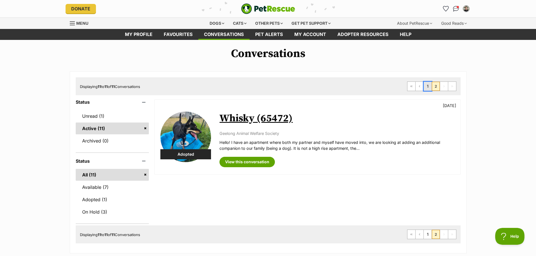
click at [429, 86] on link "1" at bounding box center [428, 86] width 8 height 9
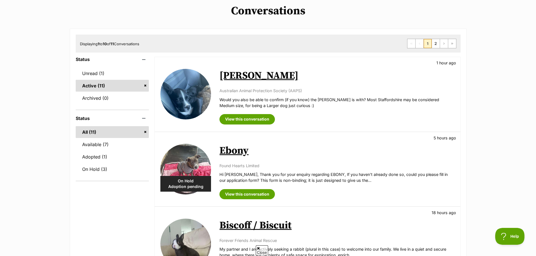
scroll to position [28, 0]
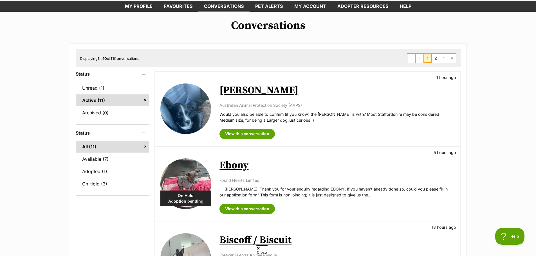
click at [265, 93] on link "[PERSON_NAME]" at bounding box center [259, 90] width 79 height 13
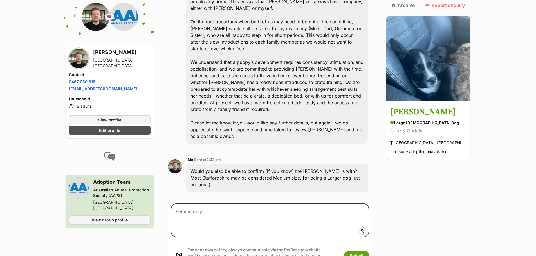
scroll to position [442, 0]
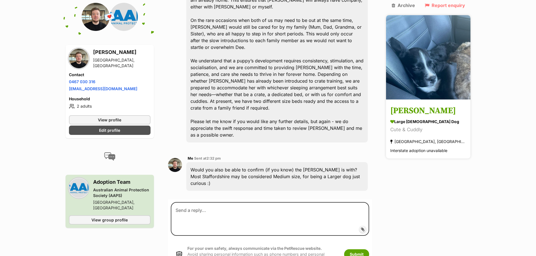
click at [443, 105] on h3 "Dee Reynolds" at bounding box center [428, 111] width 76 height 13
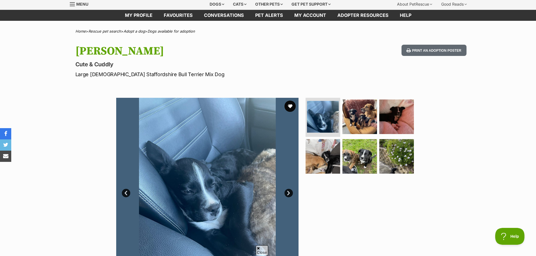
scroll to position [28, 0]
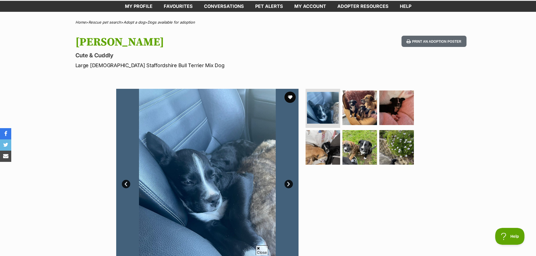
click at [286, 187] on link "Next" at bounding box center [289, 184] width 8 height 8
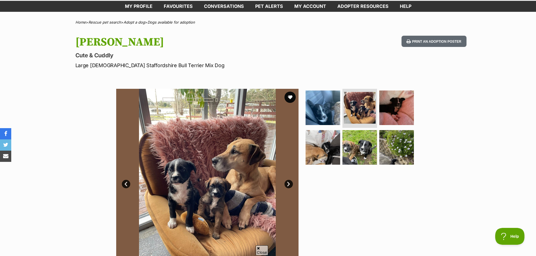
click at [286, 187] on link "Next" at bounding box center [289, 184] width 8 height 8
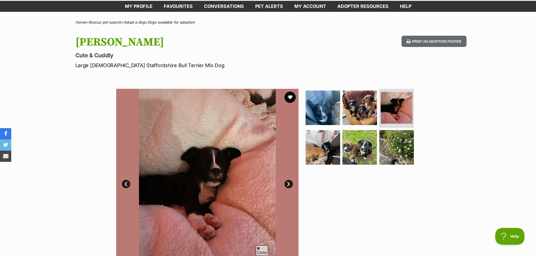
click at [286, 187] on link "Next" at bounding box center [289, 184] width 8 height 8
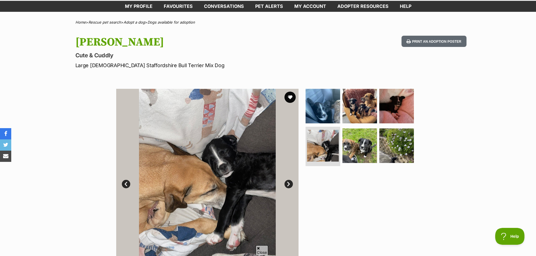
click at [127, 183] on link "Prev" at bounding box center [126, 184] width 8 height 8
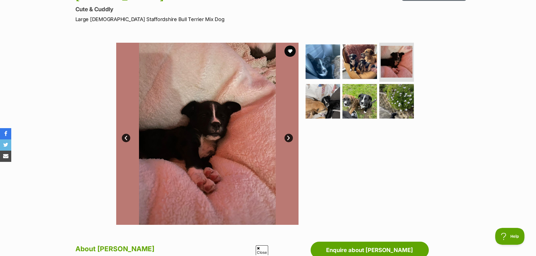
scroll to position [84, 0]
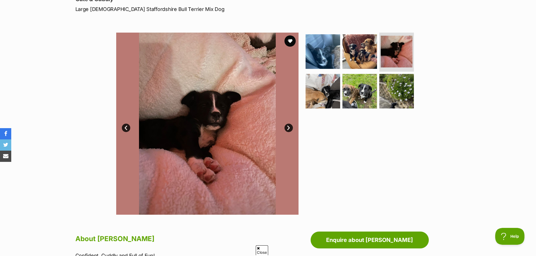
click at [289, 128] on link "Next" at bounding box center [289, 128] width 8 height 8
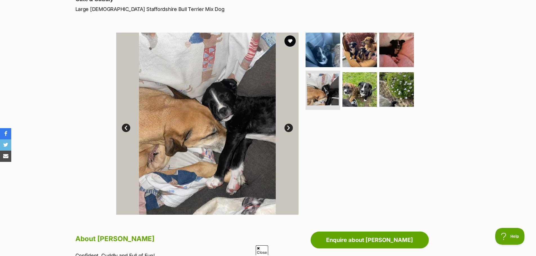
click at [289, 128] on link "Next" at bounding box center [289, 128] width 8 height 8
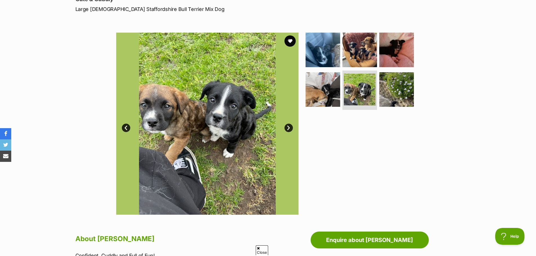
click at [289, 128] on link "Next" at bounding box center [289, 128] width 8 height 8
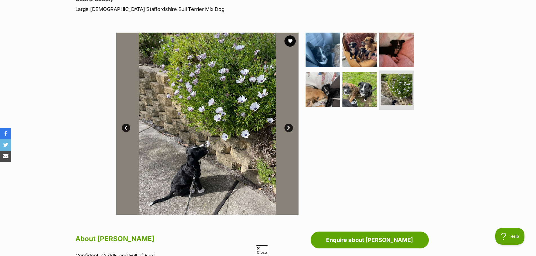
click at [289, 128] on link "Next" at bounding box center [289, 128] width 8 height 8
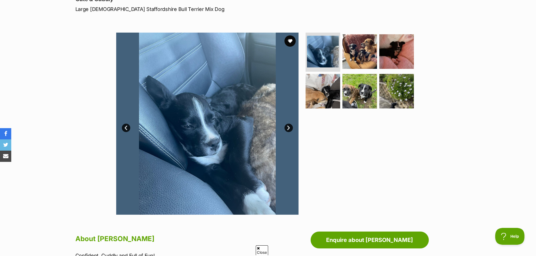
click at [290, 127] on link "Next" at bounding box center [289, 128] width 8 height 8
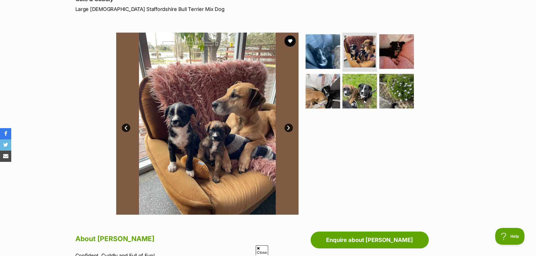
click at [290, 126] on link "Next" at bounding box center [289, 128] width 8 height 8
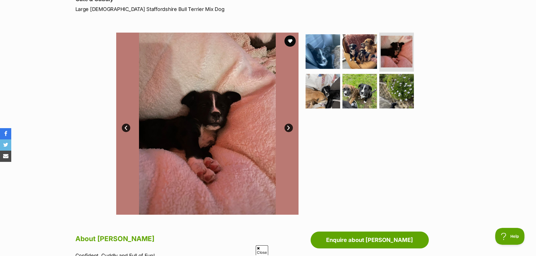
click at [290, 126] on link "Next" at bounding box center [289, 128] width 8 height 8
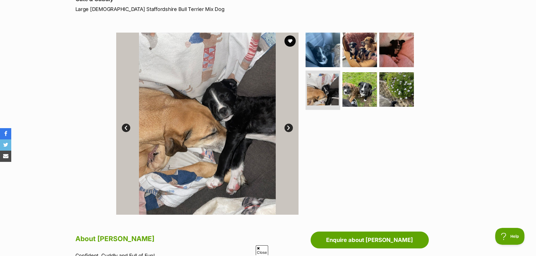
click at [290, 126] on link "Next" at bounding box center [289, 128] width 8 height 8
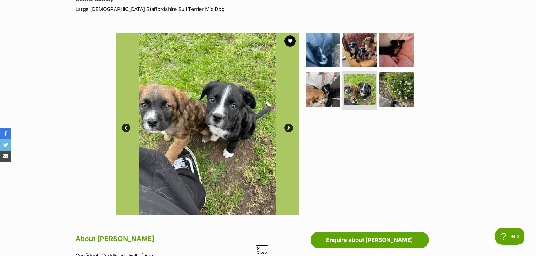
click at [290, 126] on link "Next" at bounding box center [289, 128] width 8 height 8
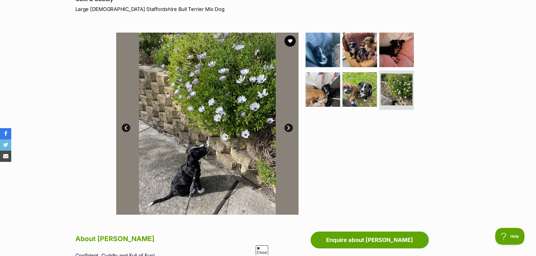
click at [290, 126] on link "Next" at bounding box center [289, 128] width 8 height 8
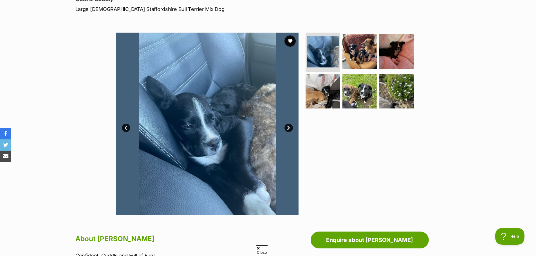
click at [290, 126] on link "Next" at bounding box center [289, 128] width 8 height 8
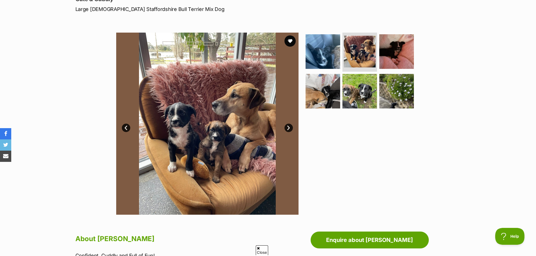
click at [290, 126] on link "Next" at bounding box center [289, 128] width 8 height 8
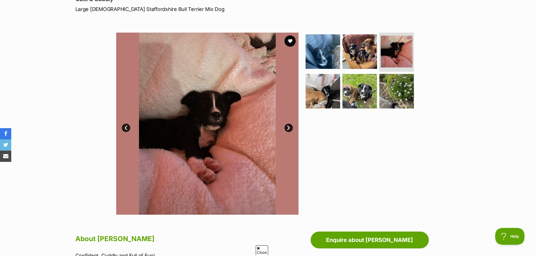
click at [290, 126] on link "Next" at bounding box center [289, 128] width 8 height 8
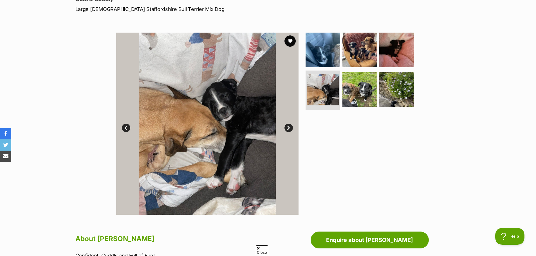
click at [290, 126] on link "Next" at bounding box center [289, 128] width 8 height 8
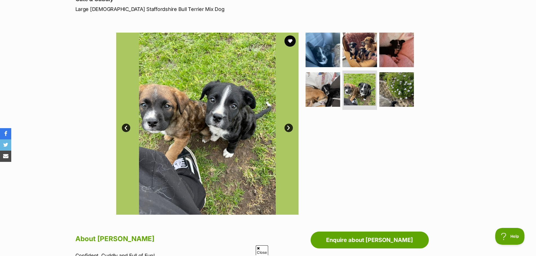
click at [290, 126] on link "Next" at bounding box center [289, 128] width 8 height 8
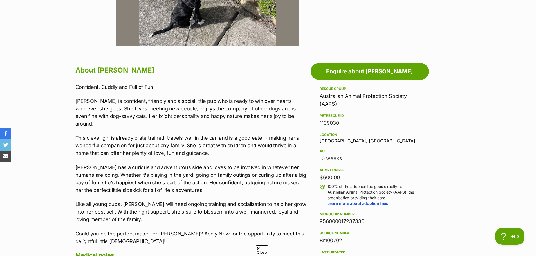
scroll to position [281, 0]
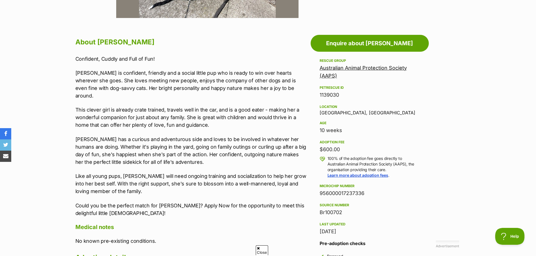
click at [350, 66] on link "Australian Animal Protection Society (AAPS)" at bounding box center [363, 72] width 87 height 14
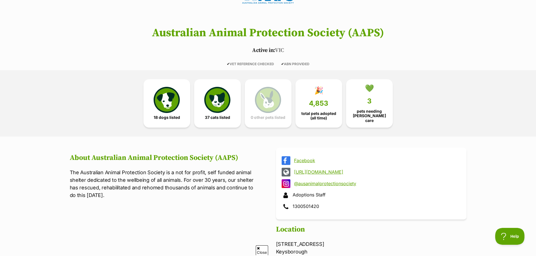
scroll to position [84, 0]
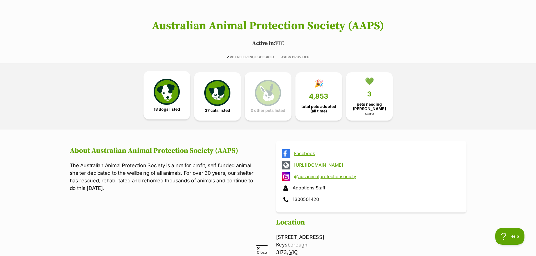
click at [177, 107] on span "18 dogs listed" at bounding box center [167, 109] width 26 height 5
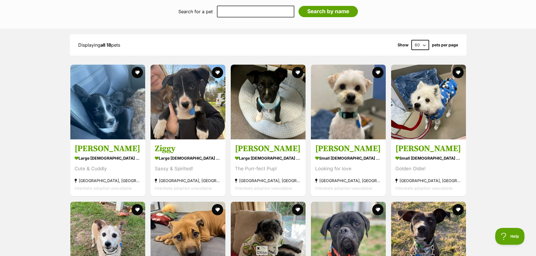
scroll to position [460, 0]
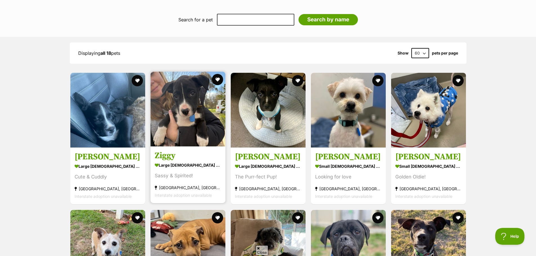
click at [198, 156] on h3 "Ziggy" at bounding box center [188, 156] width 66 height 11
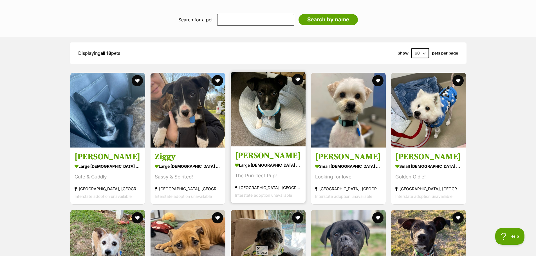
click at [258, 119] on img at bounding box center [268, 109] width 75 height 75
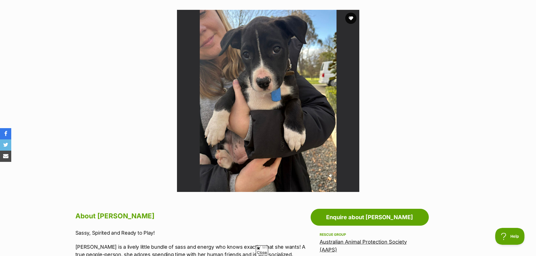
scroll to position [84, 0]
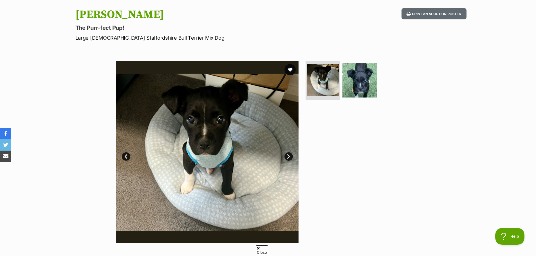
scroll to position [56, 0]
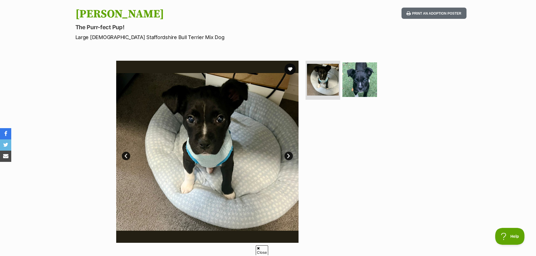
click at [292, 164] on img at bounding box center [207, 152] width 182 height 182
click at [288, 154] on link "Next" at bounding box center [289, 156] width 8 height 8
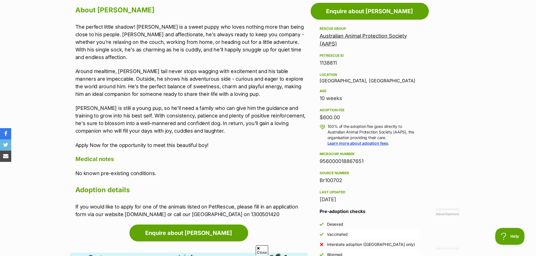
scroll to position [338, 0]
